Goal: Find specific page/section: Find specific page/section

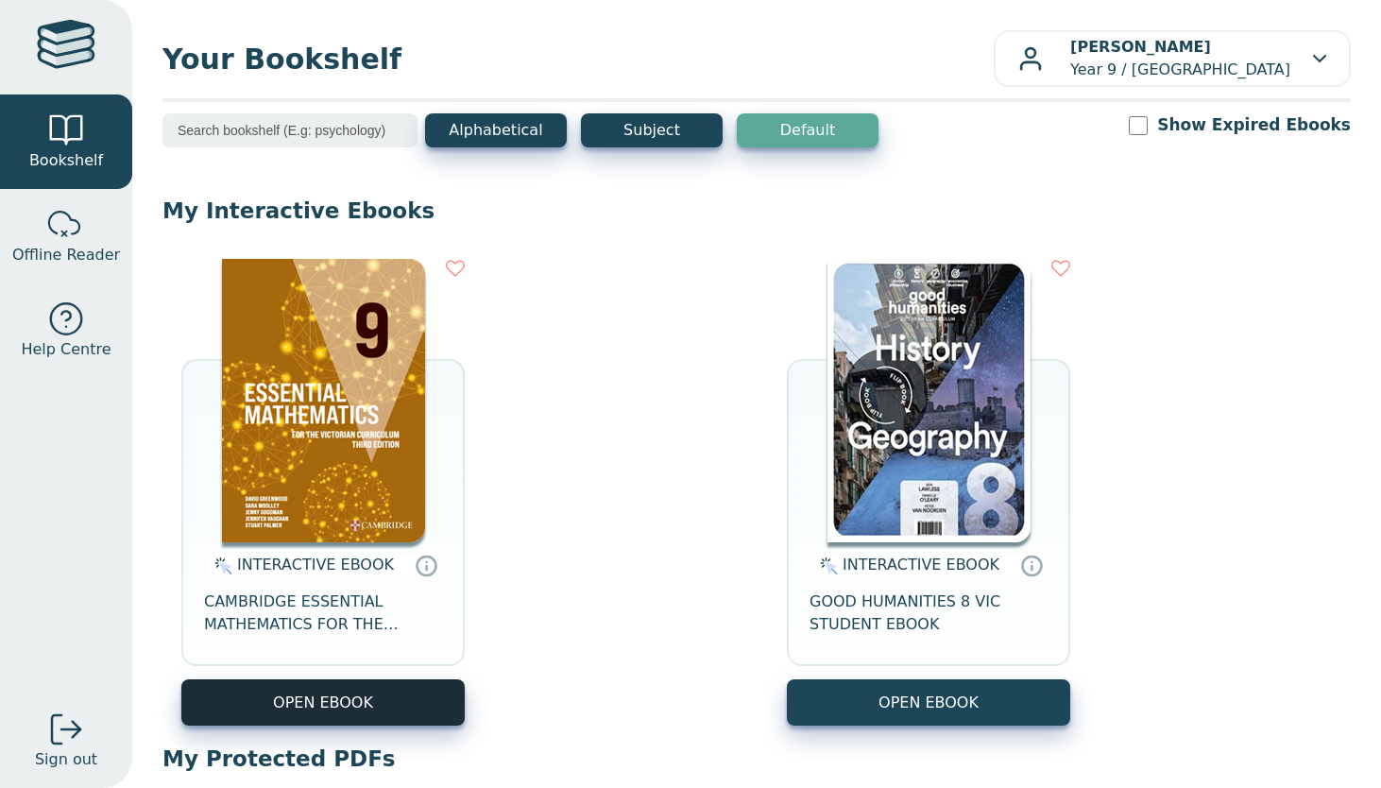
click at [325, 718] on button "OPEN EBOOK" at bounding box center [322, 702] width 283 height 46
